Goal: Transaction & Acquisition: Download file/media

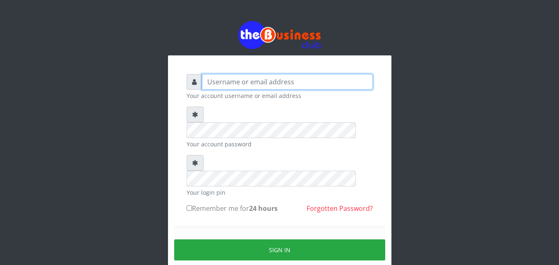
type input "ucheaaron@gmail.com"
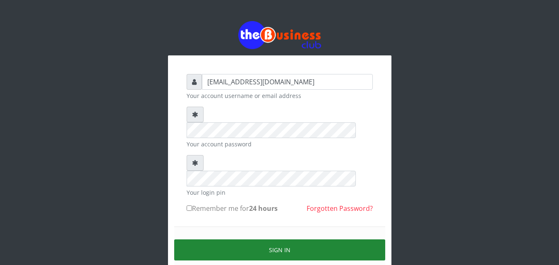
click at [225, 240] on button "Sign in" at bounding box center [279, 250] width 211 height 21
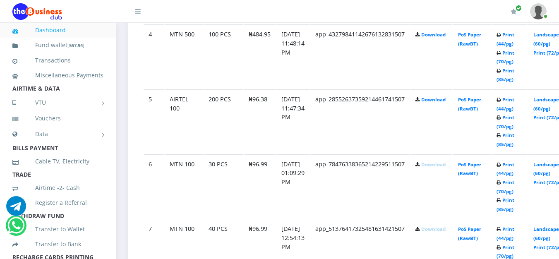
scroll to position [706, 0]
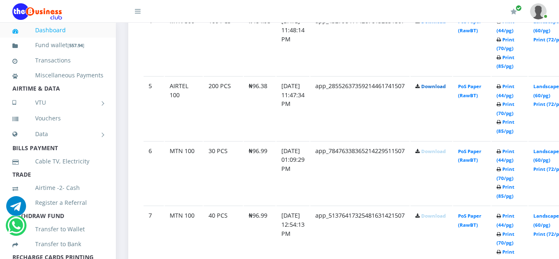
click at [446, 89] on link "Download" at bounding box center [433, 86] width 24 height 6
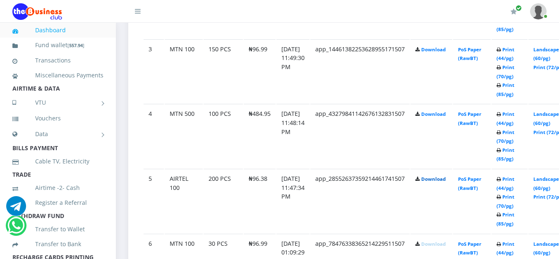
scroll to position [610, 0]
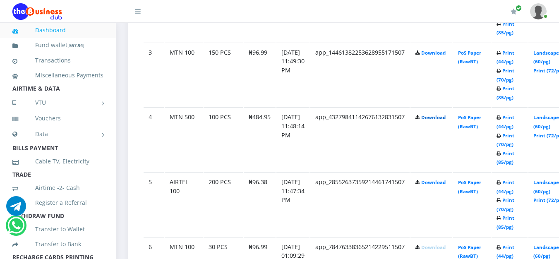
click at [446, 120] on link "Download" at bounding box center [433, 117] width 24 height 6
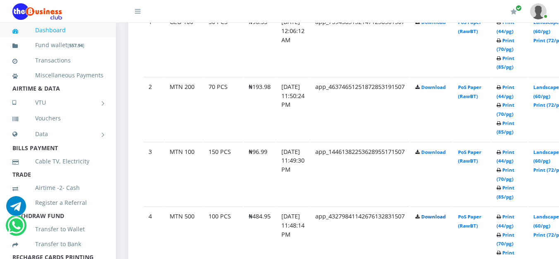
scroll to position [504, 0]
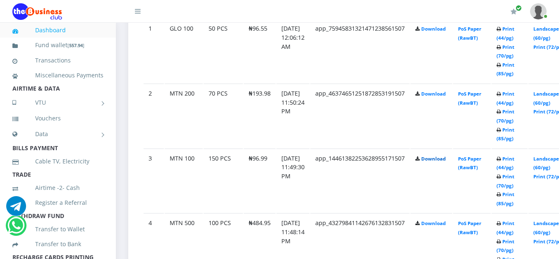
click at [446, 159] on link "Download" at bounding box center [433, 159] width 24 height 6
click at [442, 97] on link "Download" at bounding box center [433, 94] width 24 height 6
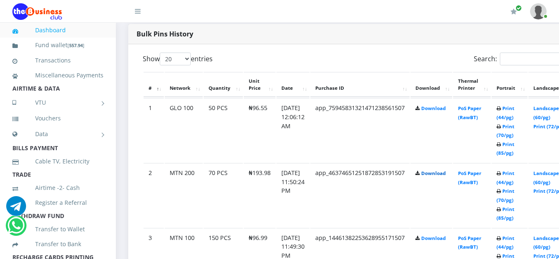
scroll to position [405, 0]
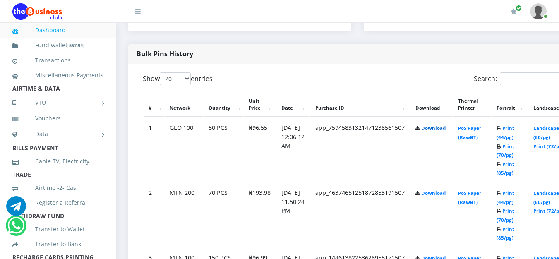
click at [439, 130] on link "Download" at bounding box center [433, 128] width 24 height 6
